Goal: Transaction & Acquisition: Register for event/course

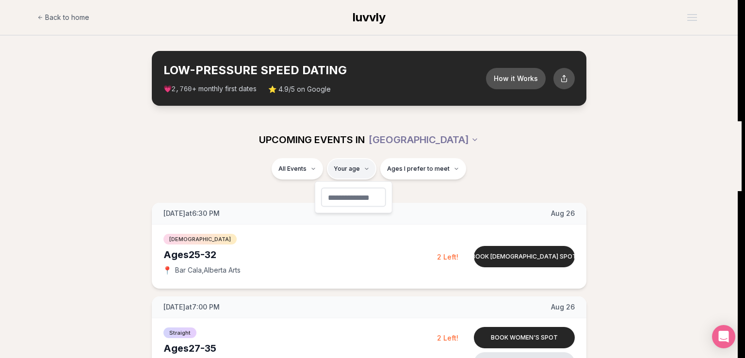
type input "**"
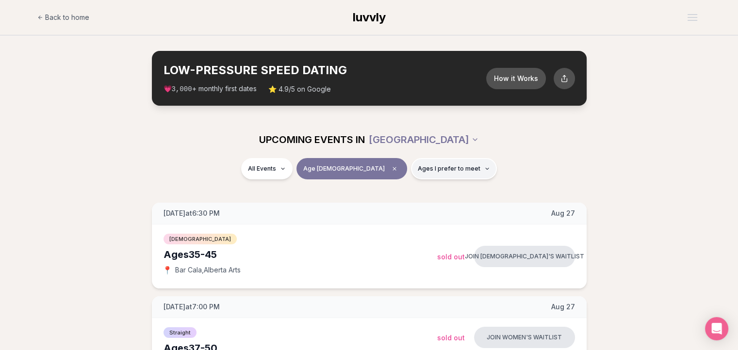
click at [418, 170] on span "Ages I prefer to meet" at bounding box center [449, 169] width 63 height 8
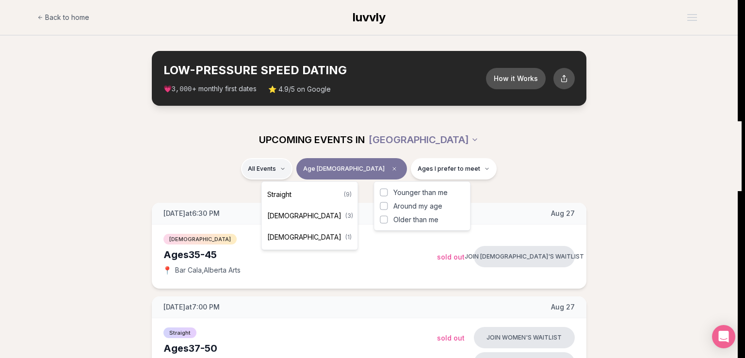
click at [287, 195] on span "Straight" at bounding box center [279, 195] width 24 height 10
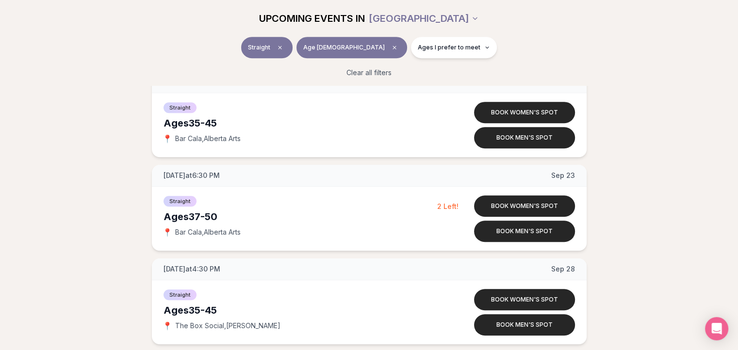
scroll to position [610, 0]
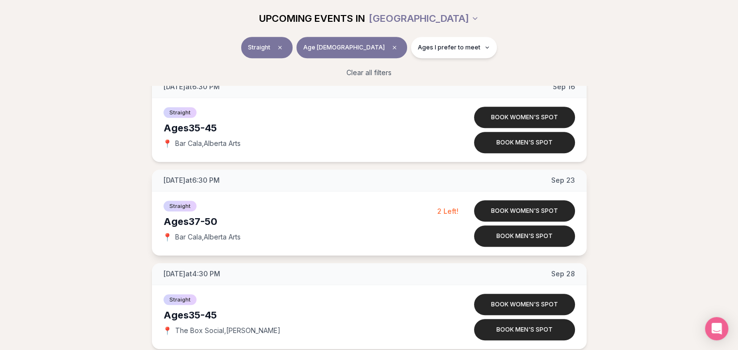
click at [182, 238] on span "Bar Cala , [GEOGRAPHIC_DATA] Arts" at bounding box center [207, 237] width 65 height 10
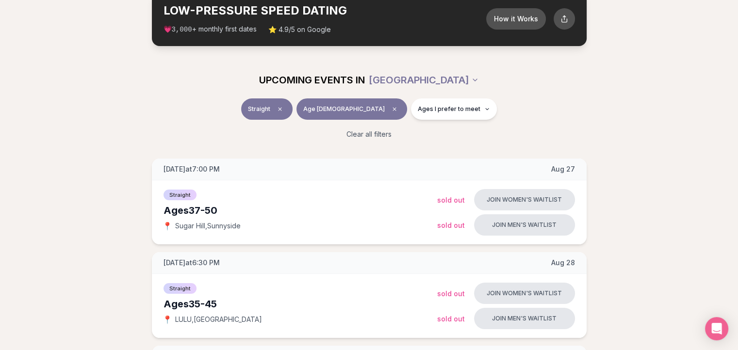
scroll to position [58, 0]
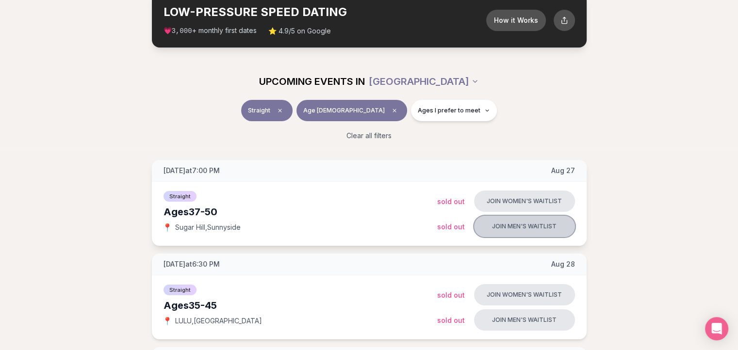
click at [520, 226] on button "Join men's waitlist" at bounding box center [524, 226] width 101 height 21
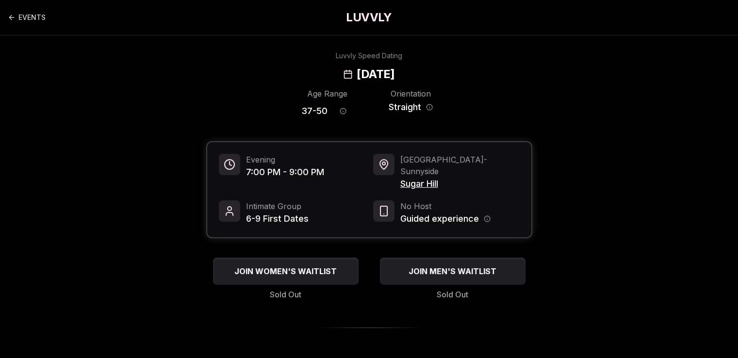
click at [417, 177] on span "Sugar Hill" at bounding box center [459, 184] width 119 height 14
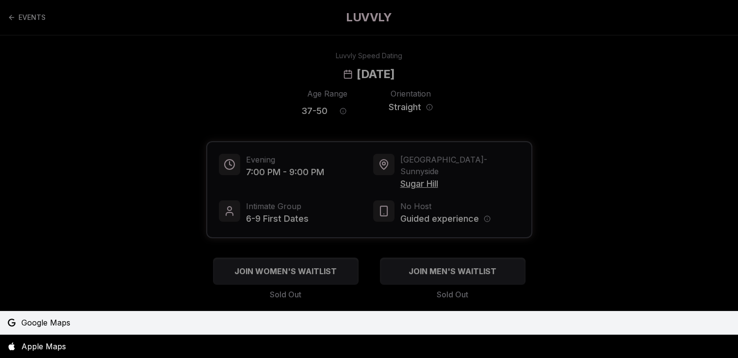
click at [39, 326] on span "Google Maps" at bounding box center [45, 323] width 49 height 12
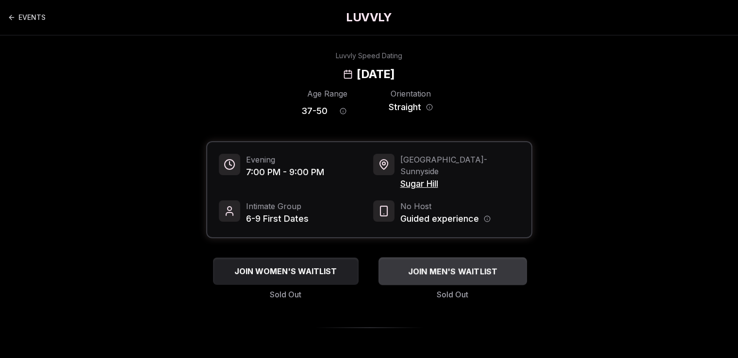
click at [455, 265] on span "JOIN MEN'S WAITLIST" at bounding box center [452, 271] width 94 height 12
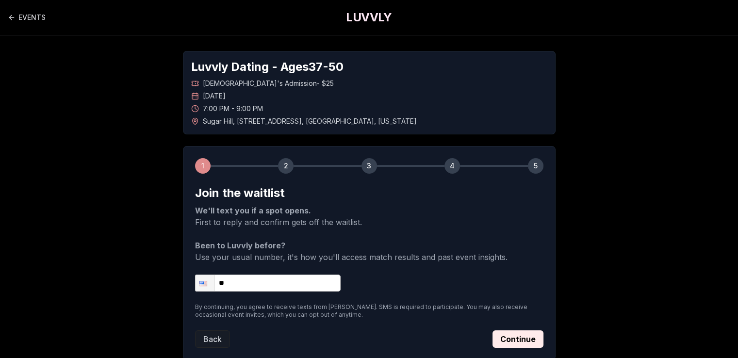
click at [254, 277] on input "**" at bounding box center [268, 283] width 146 height 17
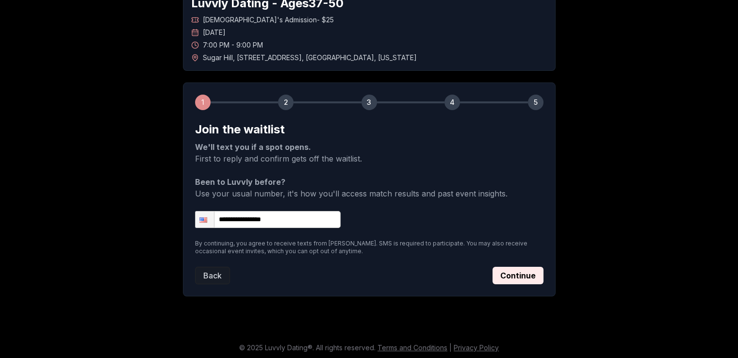
scroll to position [65, 0]
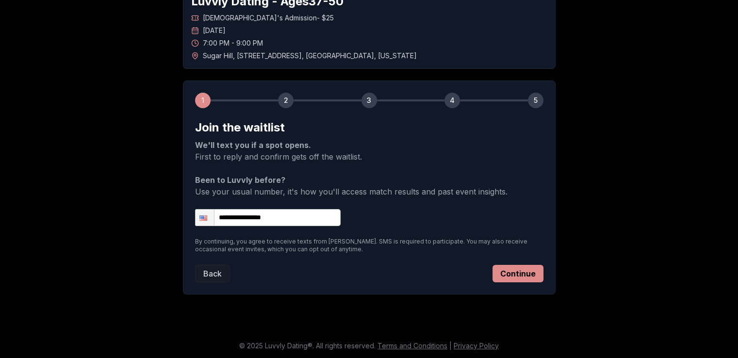
type input "**********"
click at [515, 272] on button "Continue" at bounding box center [517, 273] width 51 height 17
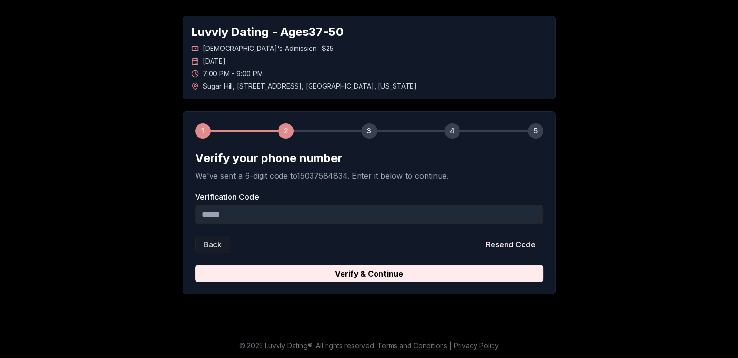
click at [338, 211] on input "Verification Code" at bounding box center [369, 214] width 348 height 19
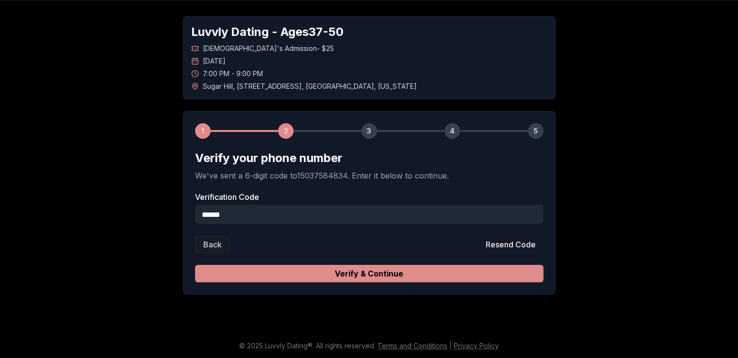
type input "******"
click at [353, 275] on button "Verify & Continue" at bounding box center [369, 273] width 348 height 17
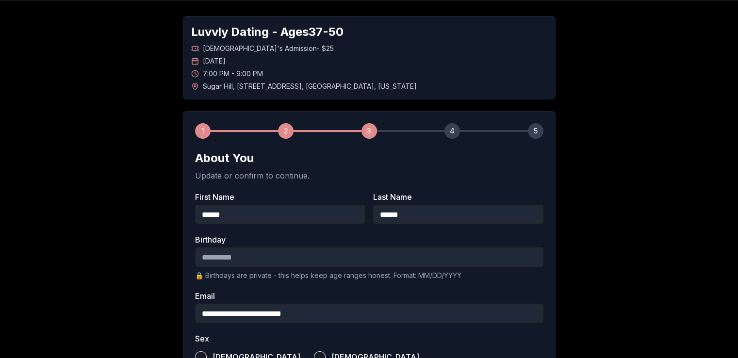
click at [226, 255] on input "Birthday" at bounding box center [369, 256] width 348 height 19
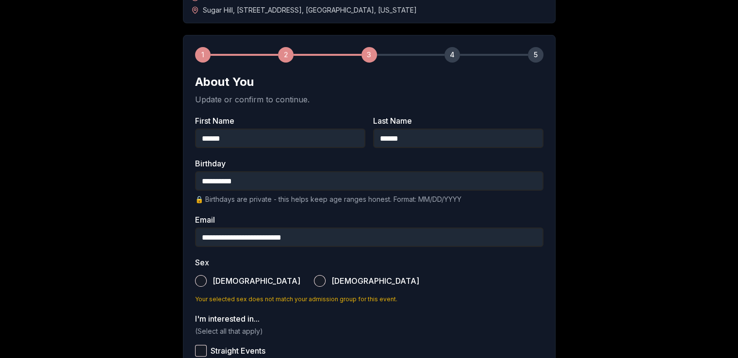
scroll to position [177, 0]
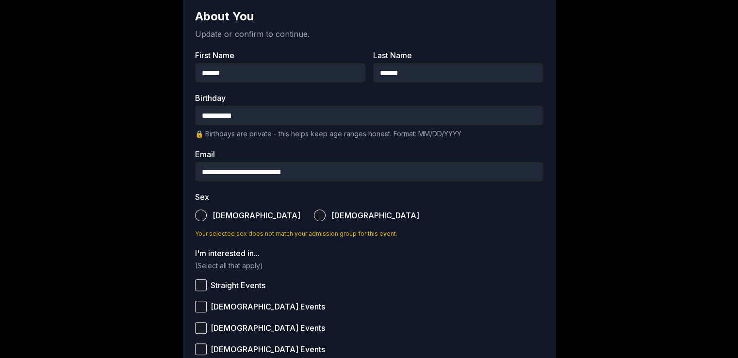
type input "**********"
click at [198, 217] on button "[DEMOGRAPHIC_DATA]" at bounding box center [201, 216] width 12 height 12
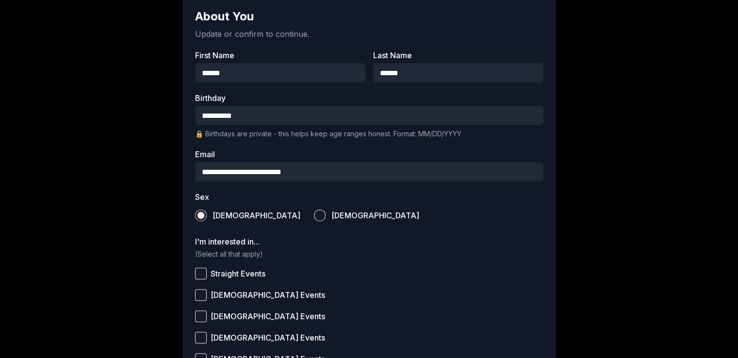
click at [201, 276] on button "Straight Events" at bounding box center [201, 274] width 12 height 12
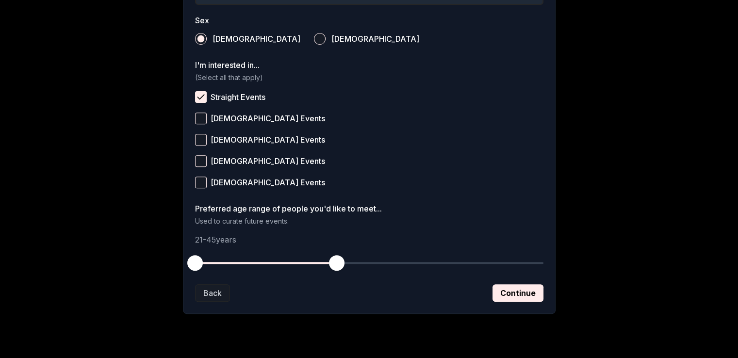
scroll to position [362, 0]
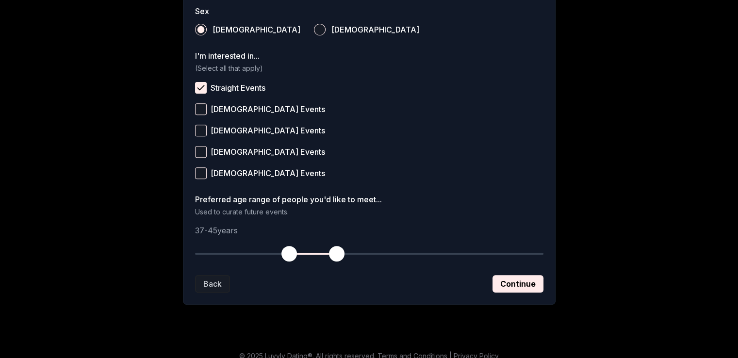
drag, startPoint x: 198, startPoint y: 254, endPoint x: 286, endPoint y: 258, distance: 88.4
click at [286, 258] on span "button" at bounding box center [289, 254] width 16 height 16
drag, startPoint x: 336, startPoint y: 248, endPoint x: 360, endPoint y: 251, distance: 24.9
click at [360, 251] on span "button" at bounding box center [360, 254] width 16 height 16
click at [365, 251] on span "button" at bounding box center [366, 254] width 16 height 16
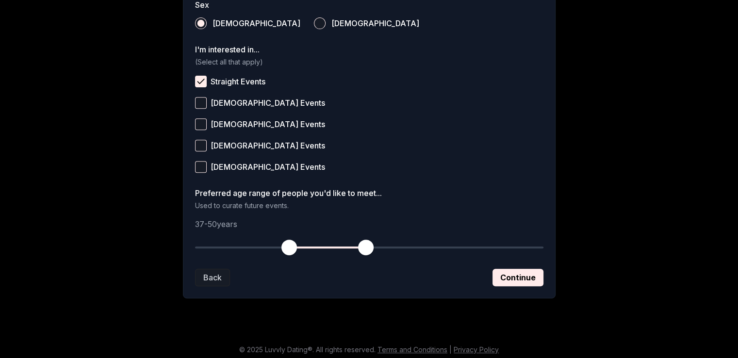
scroll to position [354, 0]
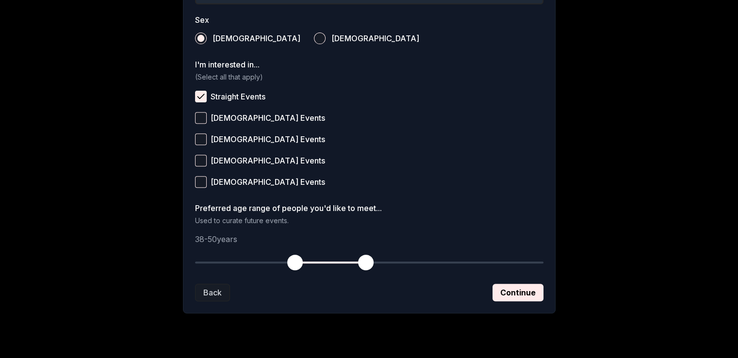
drag, startPoint x: 287, startPoint y: 260, endPoint x: 297, endPoint y: 261, distance: 10.2
click at [297, 261] on span "button" at bounding box center [295, 263] width 16 height 16
click at [301, 261] on span "button" at bounding box center [301, 263] width 16 height 16
click at [519, 293] on button "Continue" at bounding box center [517, 292] width 51 height 17
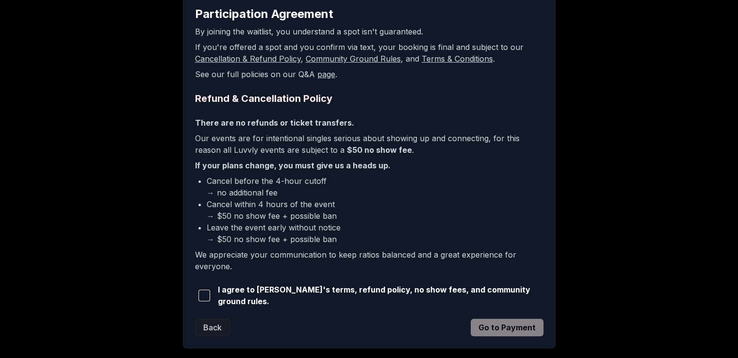
scroll to position [223, 0]
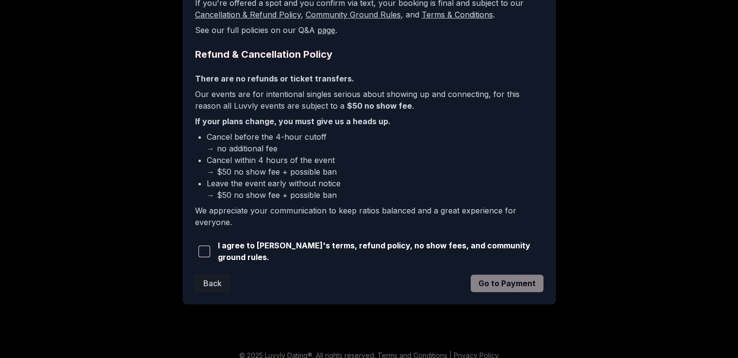
click at [203, 253] on span "button" at bounding box center [204, 251] width 12 height 12
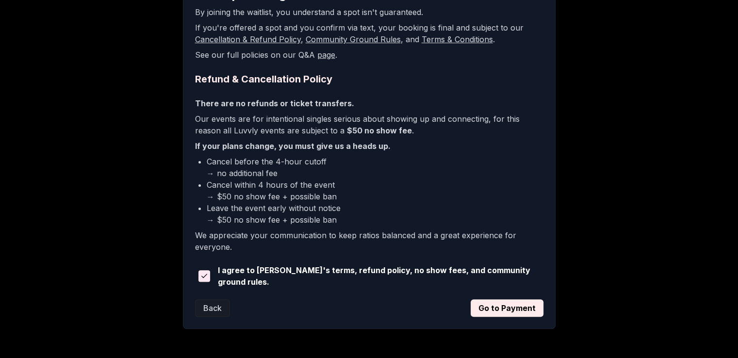
scroll to position [231, 0]
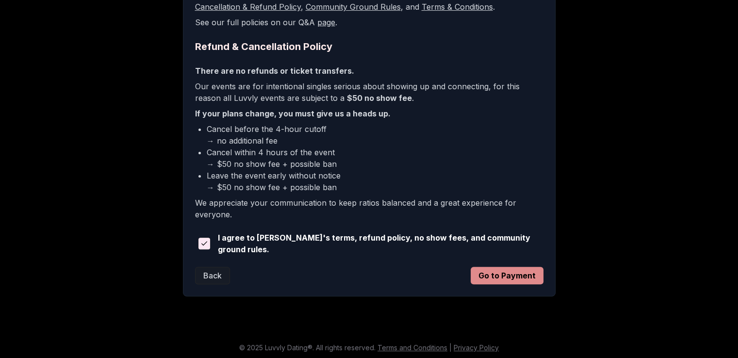
click at [504, 280] on button "Go to Payment" at bounding box center [506, 275] width 73 height 17
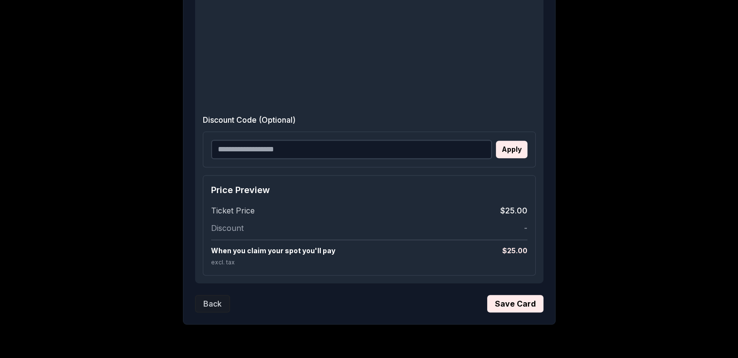
scroll to position [402, 0]
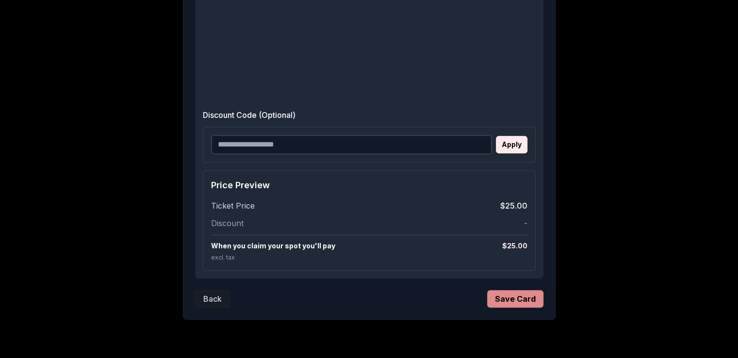
click at [528, 298] on button "Save Card" at bounding box center [515, 298] width 56 height 17
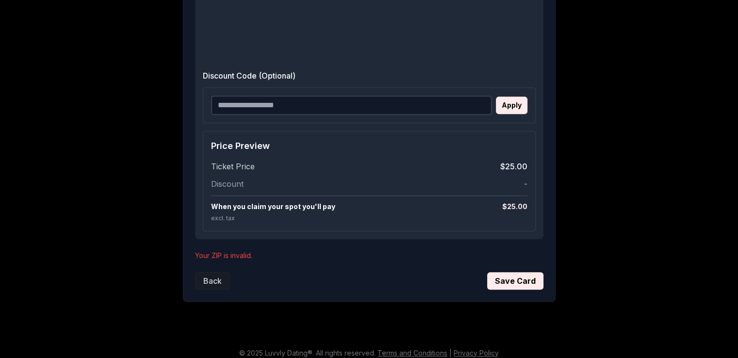
scroll to position [562, 0]
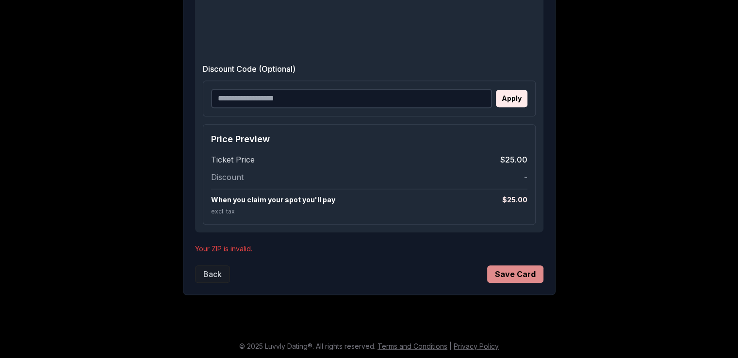
click at [516, 274] on button "Save Card" at bounding box center [515, 273] width 56 height 17
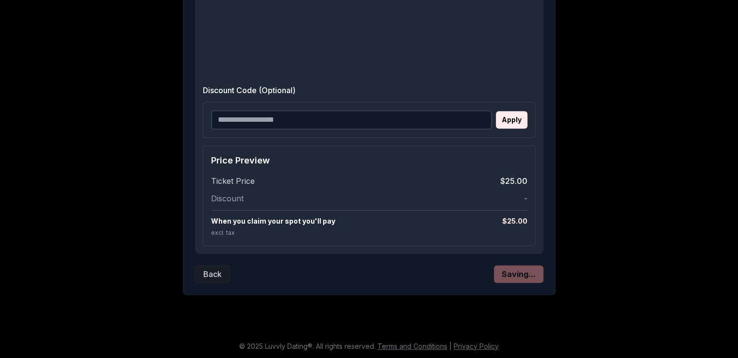
scroll to position [54, 0]
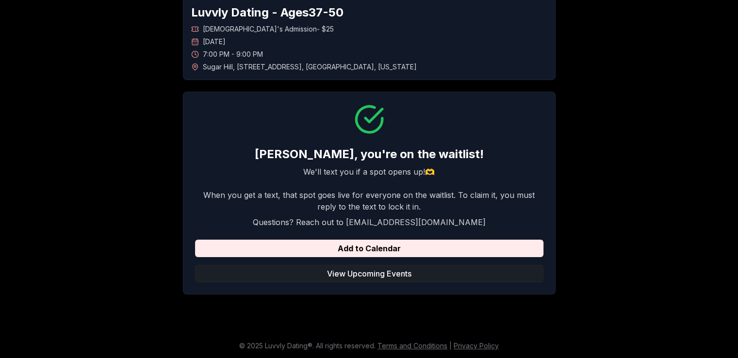
click at [359, 274] on button "View Upcoming Events" at bounding box center [369, 273] width 348 height 17
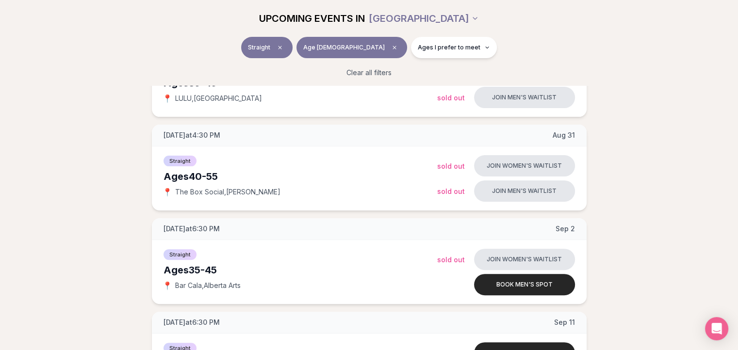
scroll to position [277, 0]
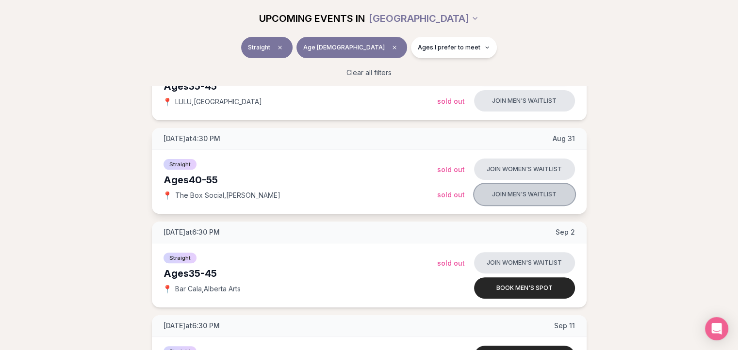
click at [526, 195] on button "Join men's waitlist" at bounding box center [524, 194] width 101 height 21
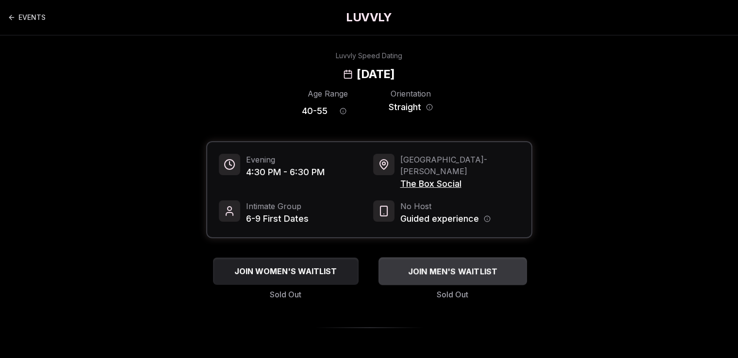
click at [445, 265] on span "JOIN MEN'S WAITLIST" at bounding box center [452, 271] width 94 height 12
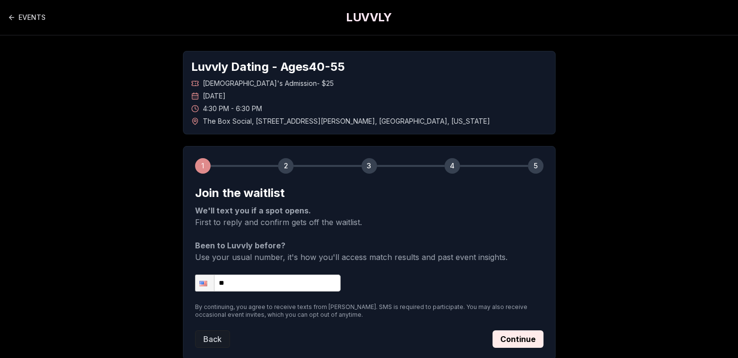
click at [259, 282] on input "**" at bounding box center [268, 283] width 146 height 17
type input "**********"
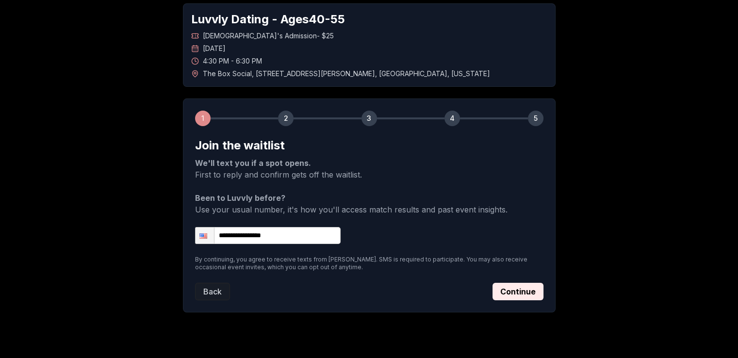
scroll to position [65, 0]
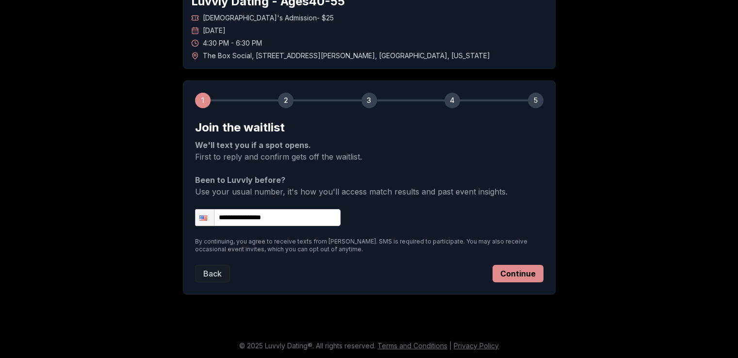
click at [528, 274] on button "Continue" at bounding box center [517, 273] width 51 height 17
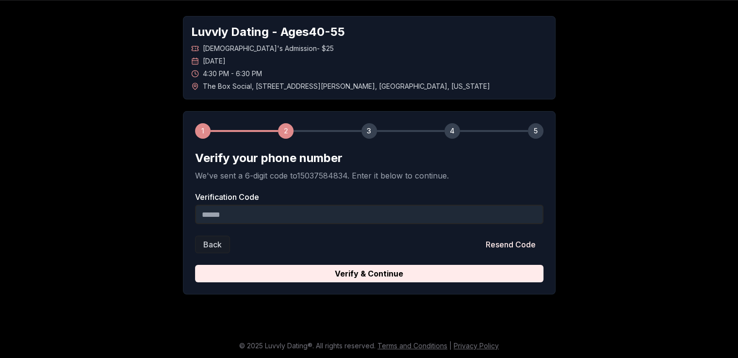
click at [392, 214] on input "Verification Code" at bounding box center [369, 214] width 348 height 19
type input "******"
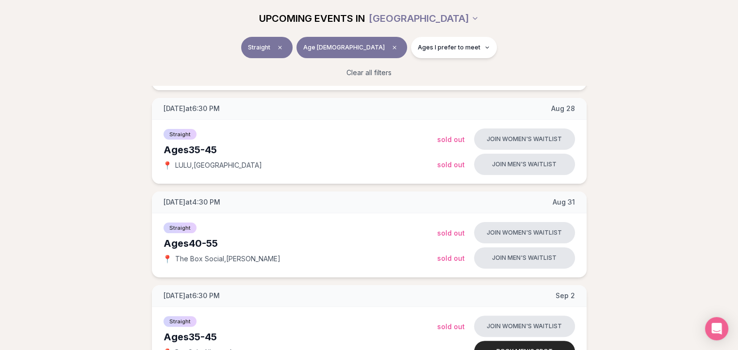
scroll to position [219, 0]
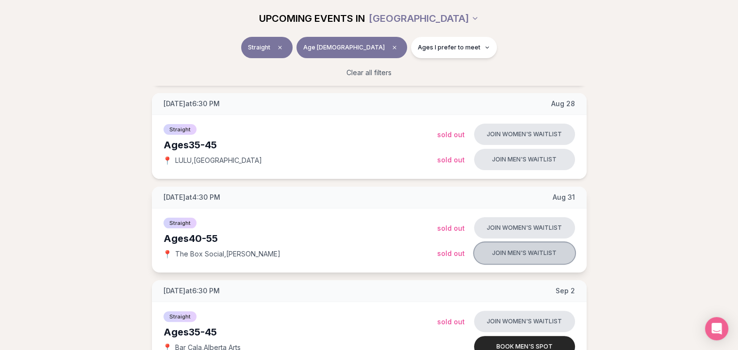
click at [506, 251] on button "Join men's waitlist" at bounding box center [524, 253] width 101 height 21
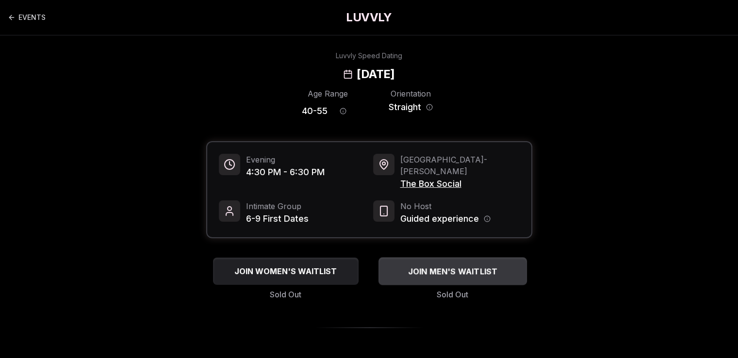
click at [448, 265] on span "JOIN MEN'S WAITLIST" at bounding box center [452, 271] width 94 height 12
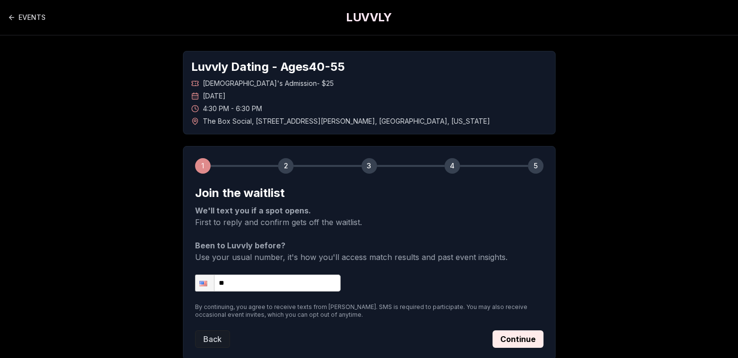
click at [269, 277] on input "**" at bounding box center [268, 283] width 146 height 17
type input "**********"
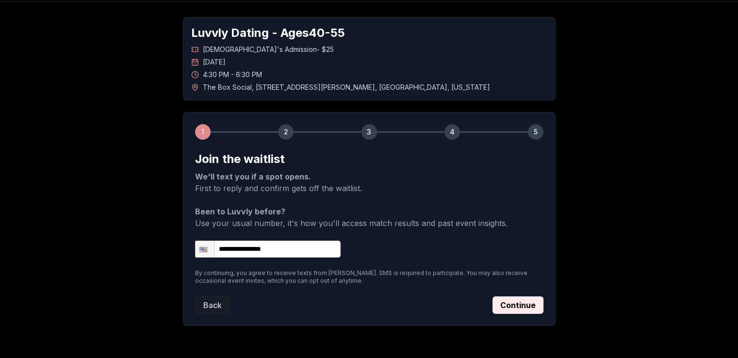
scroll to position [65, 0]
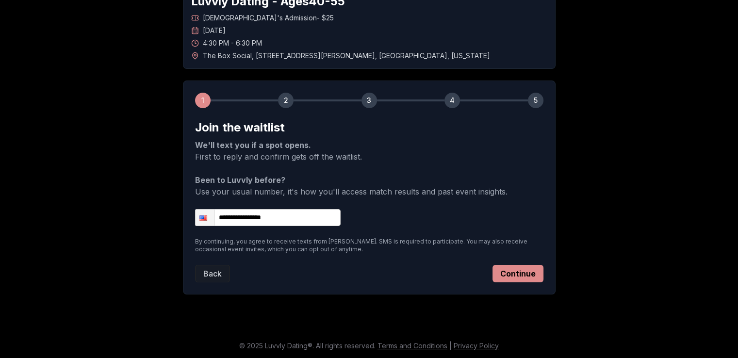
click at [518, 276] on button "Continue" at bounding box center [517, 273] width 51 height 17
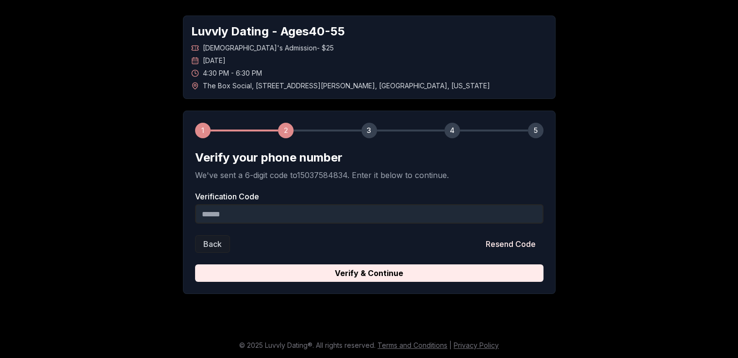
scroll to position [35, 0]
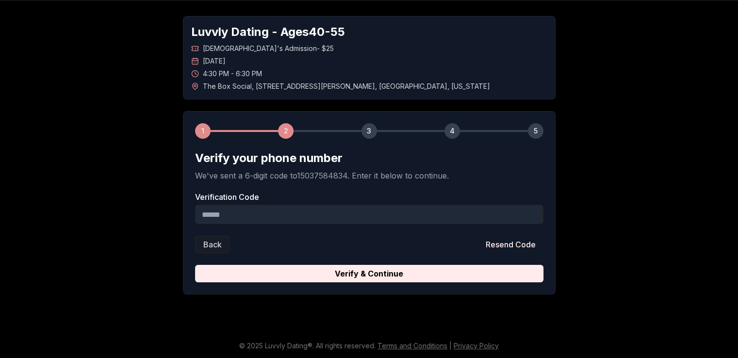
click at [296, 214] on input "Verification Code" at bounding box center [369, 214] width 348 height 19
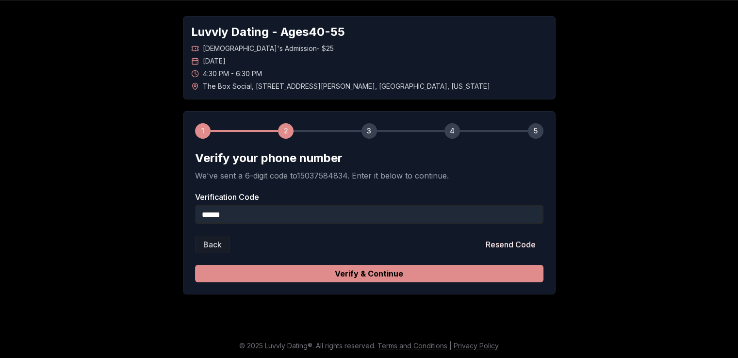
type input "******"
click at [326, 275] on button "Verify & Continue" at bounding box center [369, 273] width 348 height 17
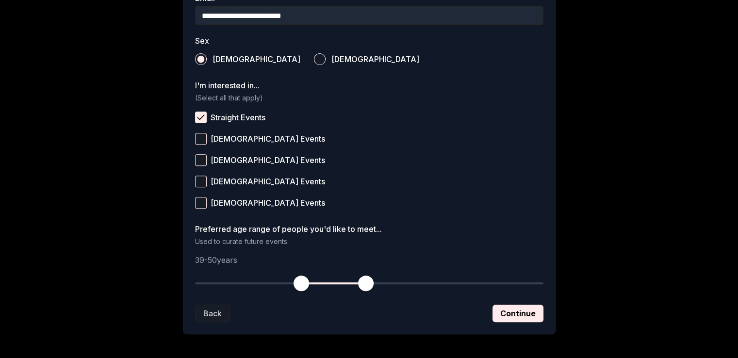
scroll to position [357, 0]
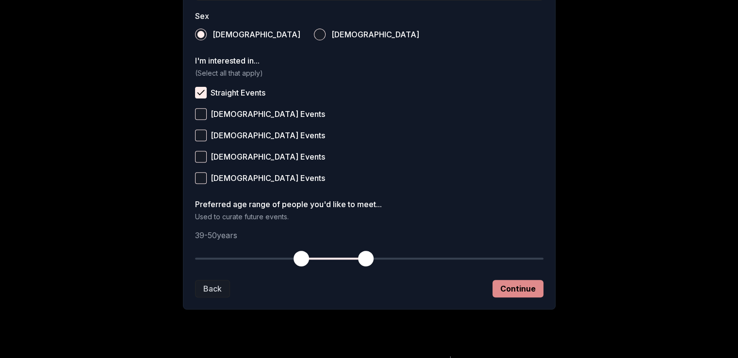
click at [526, 283] on button "Continue" at bounding box center [517, 288] width 51 height 17
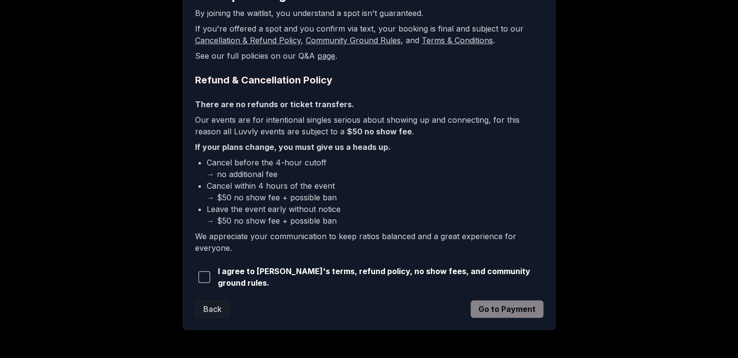
scroll to position [199, 0]
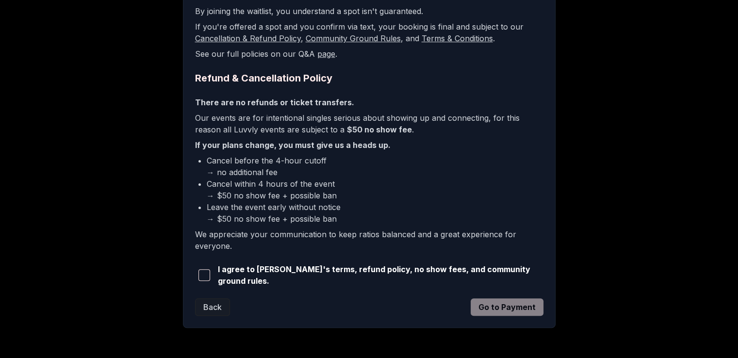
click at [209, 273] on span "button" at bounding box center [204, 275] width 12 height 12
click at [518, 310] on button "Go to Payment" at bounding box center [506, 306] width 73 height 17
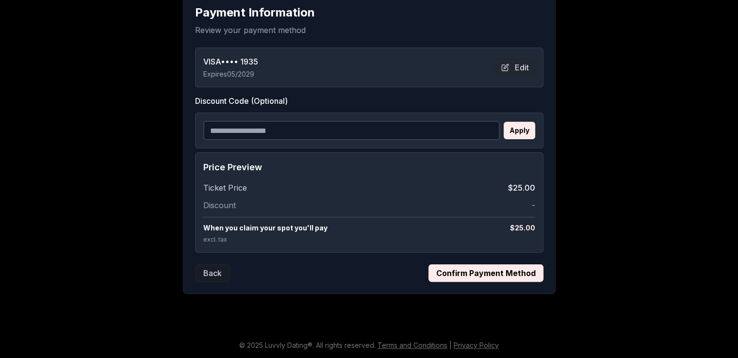
scroll to position [179, 0]
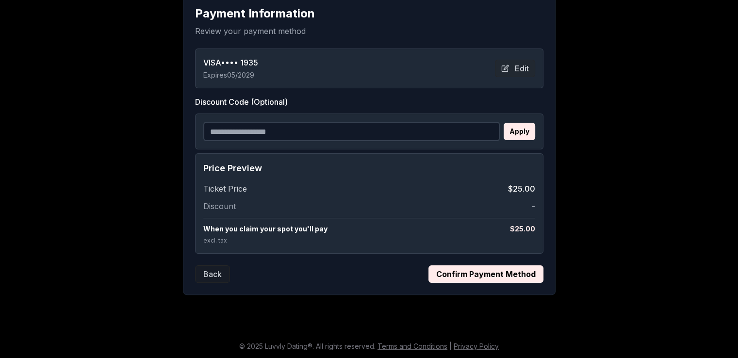
click at [496, 274] on button "Confirm Payment Method" at bounding box center [485, 273] width 115 height 17
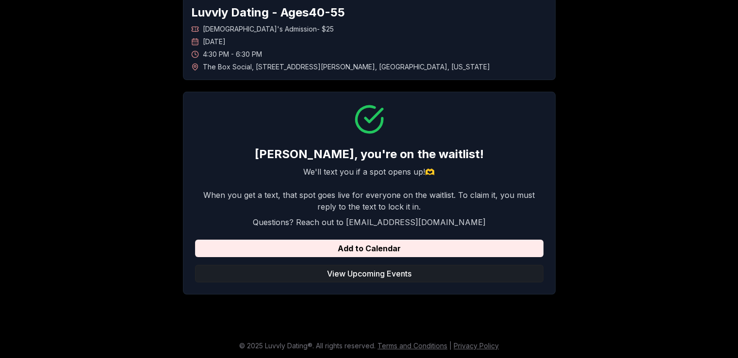
click at [387, 270] on button "View Upcoming Events" at bounding box center [369, 273] width 348 height 17
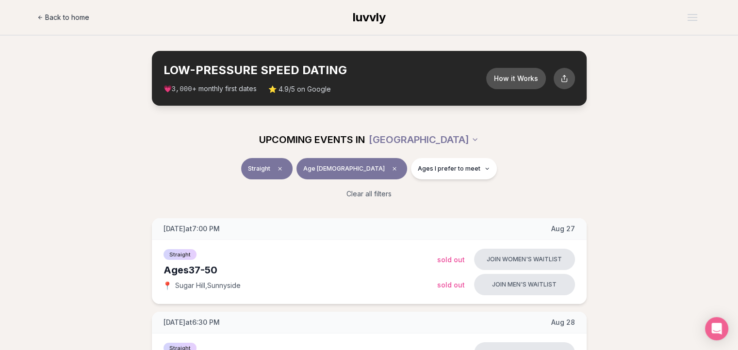
click at [62, 14] on span "Back to home" at bounding box center [67, 18] width 44 height 10
